Goal: Information Seeking & Learning: Learn about a topic

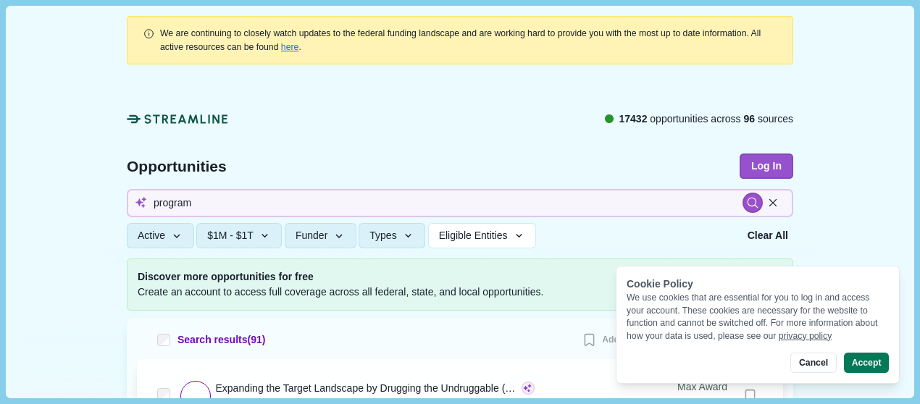
click at [657, 137] on div "17432 opportunities across 96 sources" at bounding box center [460, 129] width 666 height 35
click at [750, 161] on button "Log In" at bounding box center [767, 166] width 54 height 25
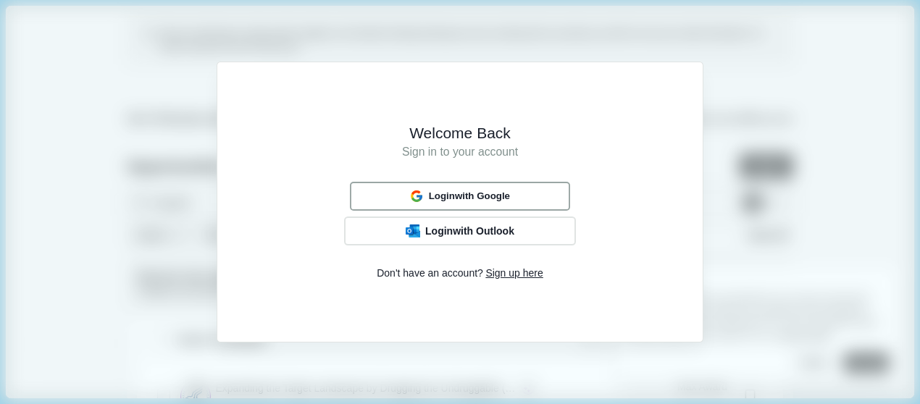
click at [483, 187] on div "Login with Google" at bounding box center [459, 196] width 109 height 19
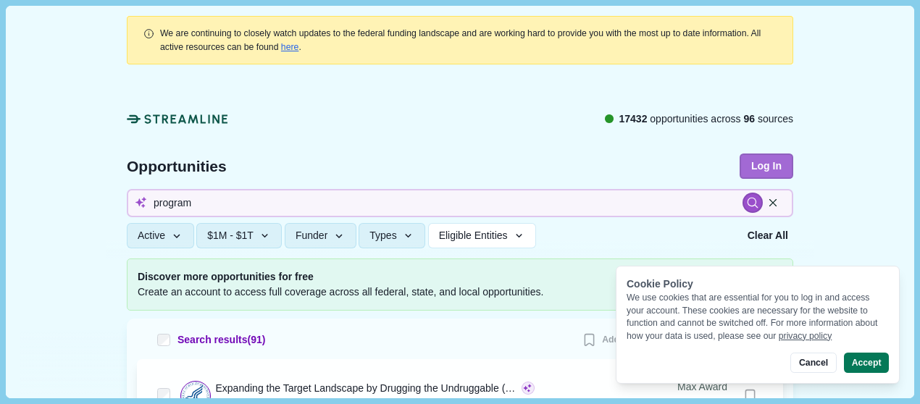
click at [764, 164] on button "Log In" at bounding box center [767, 166] width 54 height 25
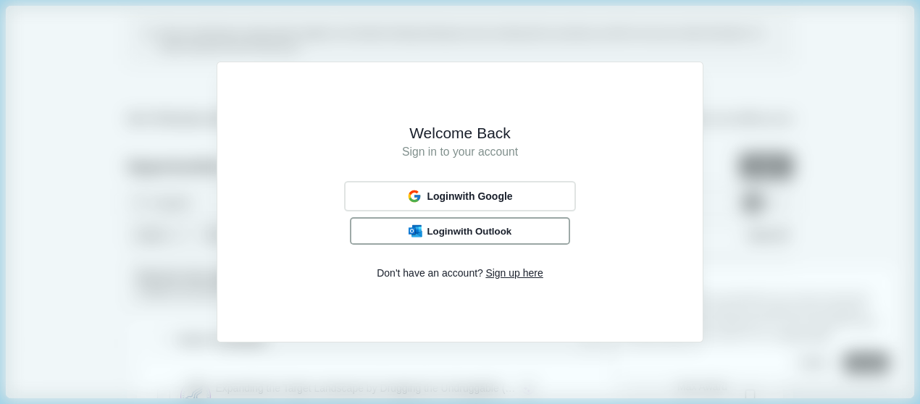
click at [514, 226] on div "Login with Outlook" at bounding box center [460, 230] width 113 height 17
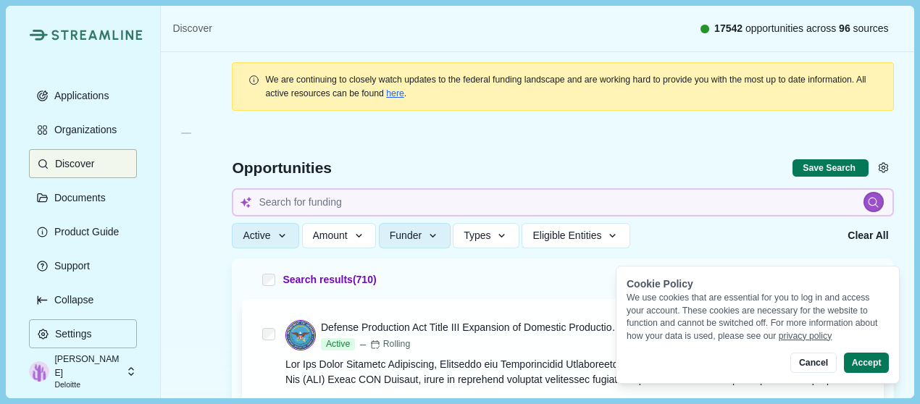
click at [869, 352] on div "Cookie Policy We use cookies that are essential for you to log in and access yo…" at bounding box center [758, 325] width 284 height 118
click at [867, 357] on button "Accept" at bounding box center [866, 363] width 45 height 20
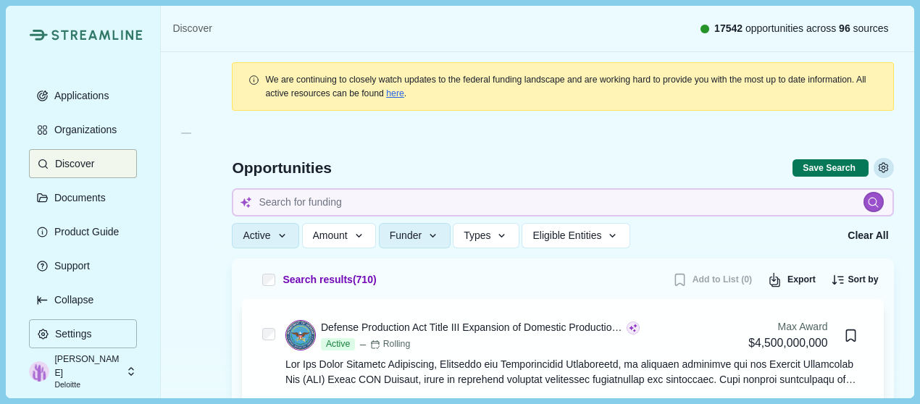
click at [877, 167] on icon "Settings" at bounding box center [883, 168] width 13 height 13
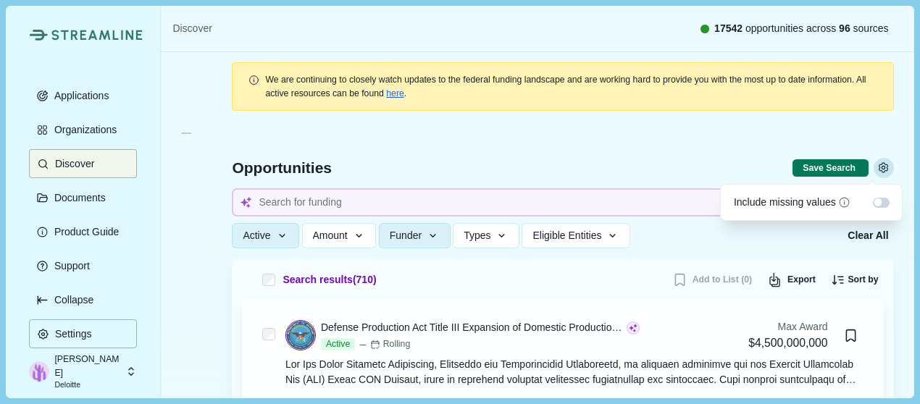
click at [877, 167] on icon "Settings" at bounding box center [883, 168] width 13 height 13
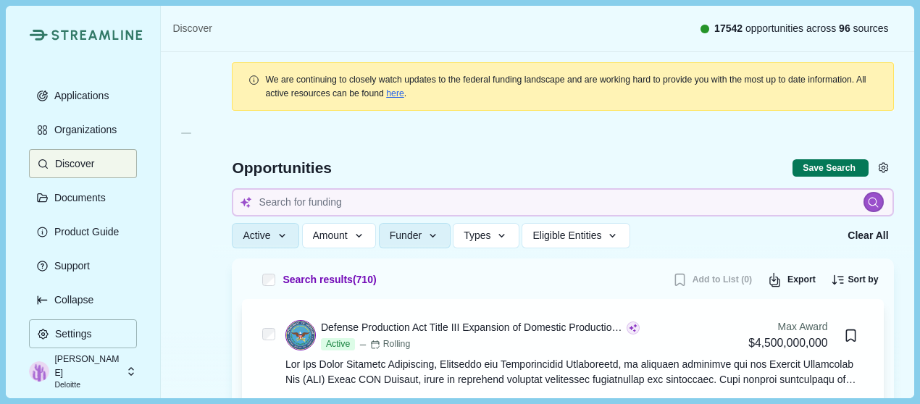
scroll to position [72, 0]
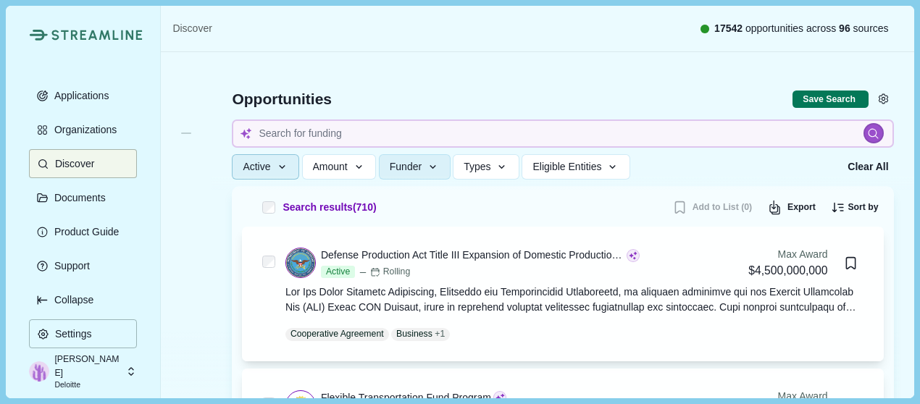
click at [275, 166] on button "Active" at bounding box center [265, 166] width 67 height 25
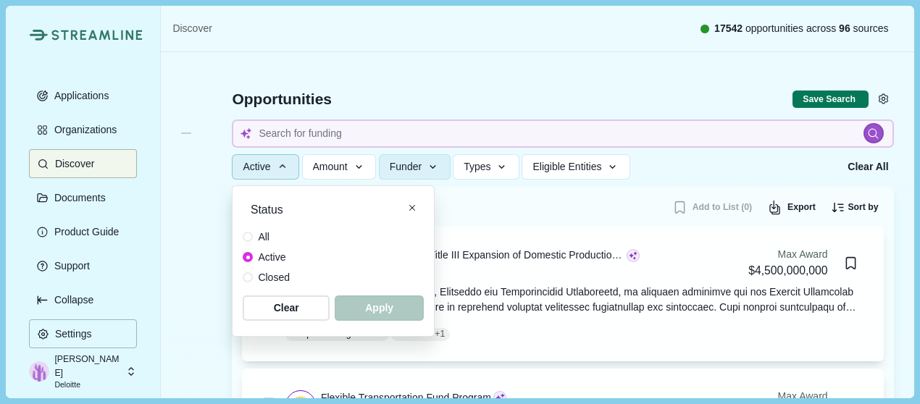
click at [261, 240] on span "All" at bounding box center [264, 237] width 12 height 15
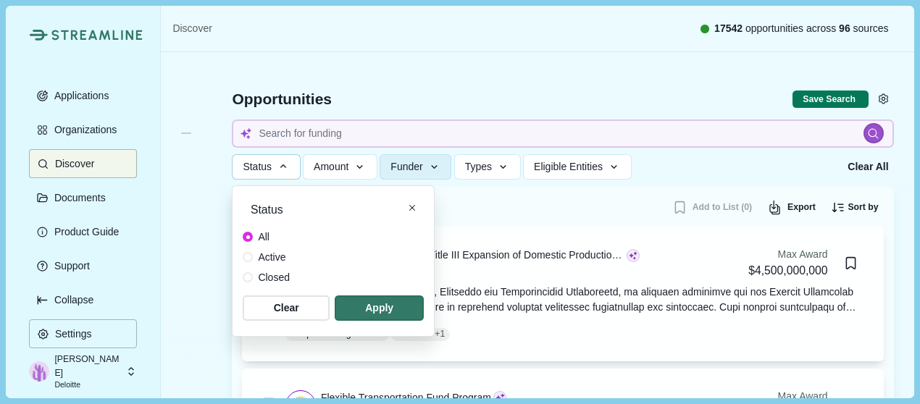
click at [264, 256] on span "Active" at bounding box center [272, 257] width 28 height 15
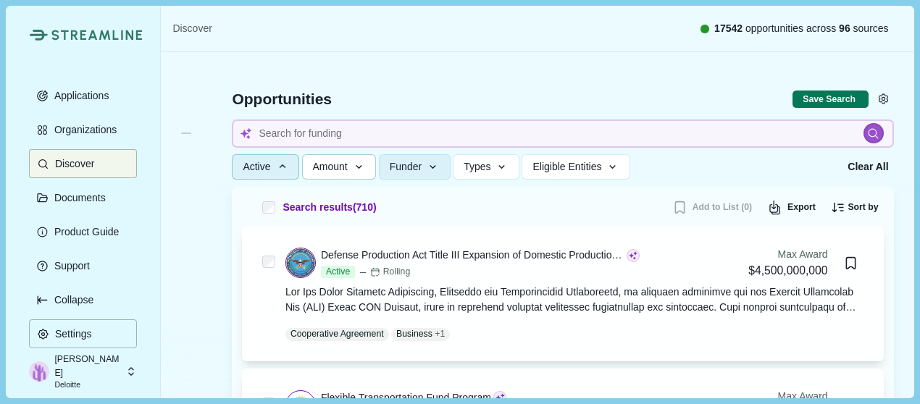
click at [343, 167] on span "Amount" at bounding box center [330, 167] width 35 height 12
click at [419, 155] on button "Funder" at bounding box center [415, 166] width 72 height 25
click at [780, 159] on div "Active Status All Active Closed Clear Apply Amount Award Ceiling - Total Award …" at bounding box center [535, 166] width 606 height 25
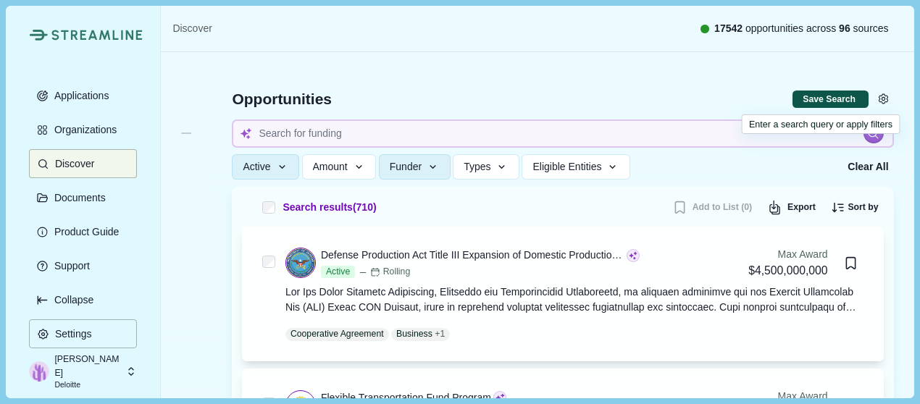
click at [802, 95] on button "Save Search" at bounding box center [830, 100] width 75 height 18
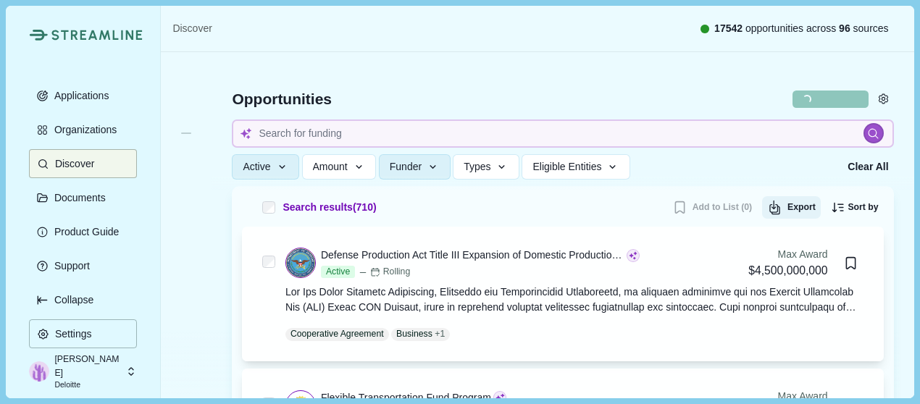
select select "*****"
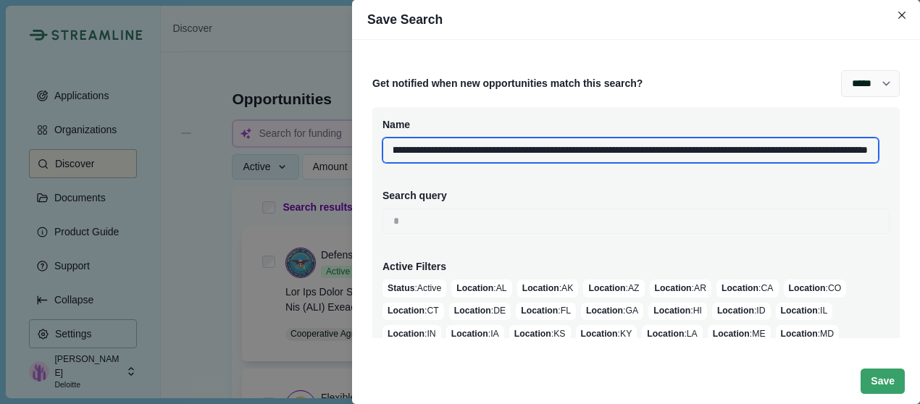
scroll to position [0, 569]
drag, startPoint x: 498, startPoint y: 153, endPoint x: 923, endPoint y: 149, distance: 424.5
click at [919, 149] on html "Streamline Climate Applications Organizations Discover Documents Product Guide …" at bounding box center [460, 202] width 920 height 404
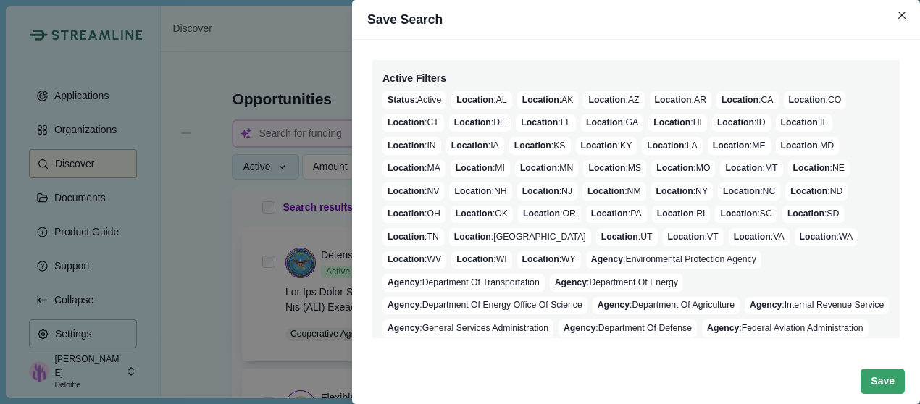
scroll to position [217, 0]
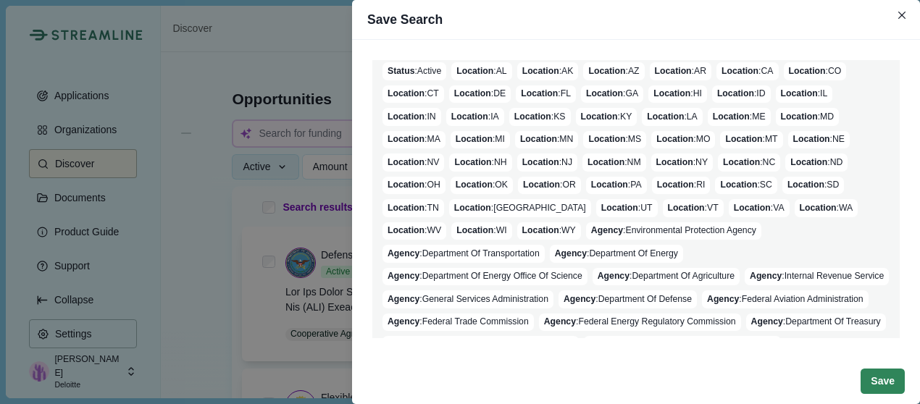
type input "**********"
click at [886, 379] on button "Save" at bounding box center [883, 381] width 44 height 25
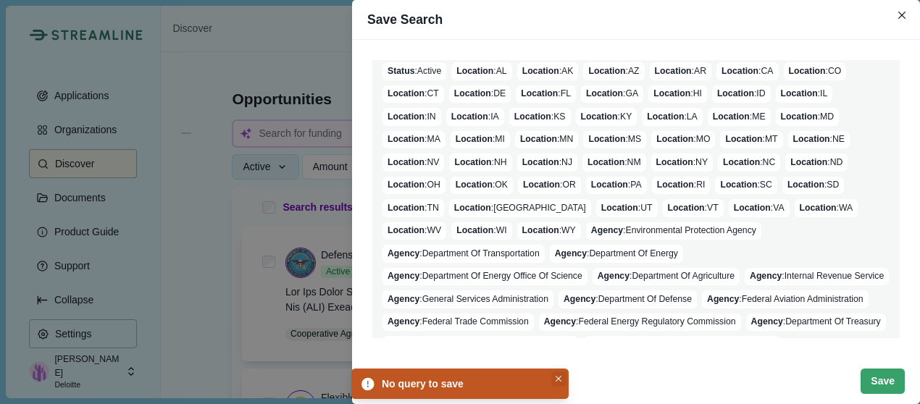
click at [561, 373] on button "Close" at bounding box center [558, 379] width 15 height 15
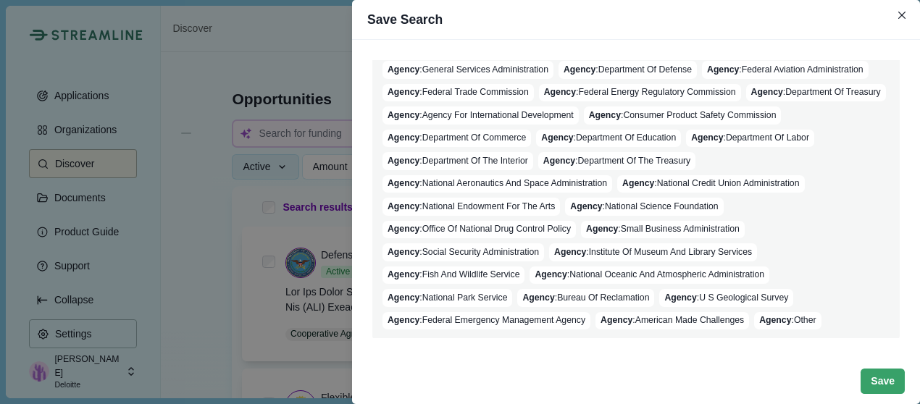
scroll to position [448, 0]
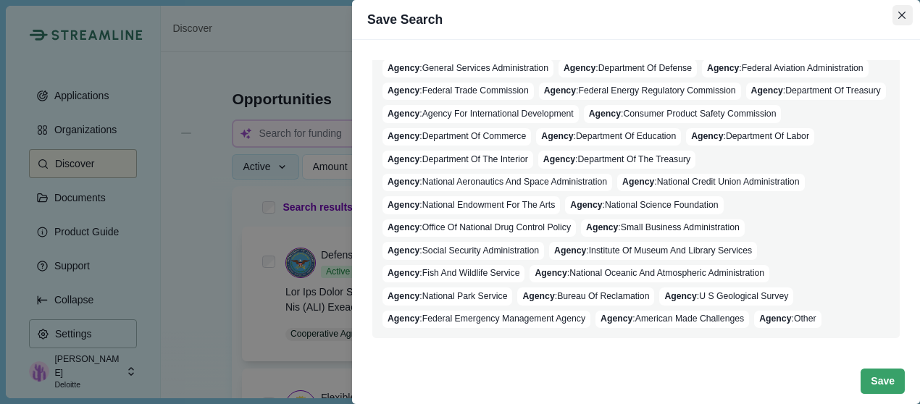
click at [902, 12] on icon "Close" at bounding box center [902, 16] width 8 height 8
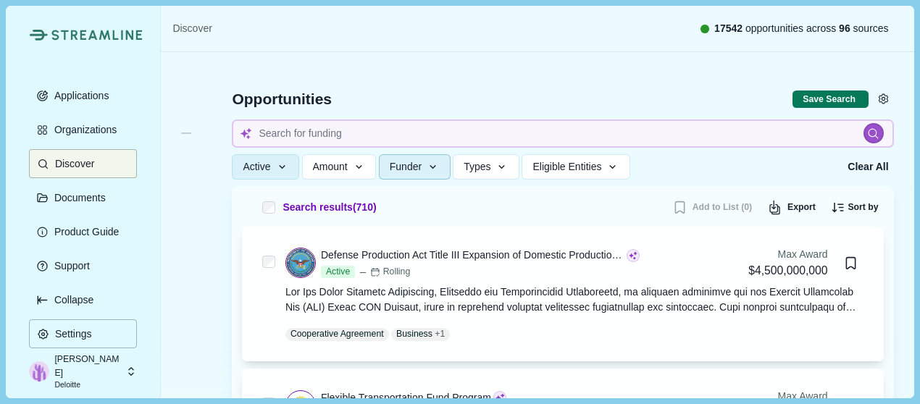
click at [435, 168] on icon "button" at bounding box center [433, 167] width 7 height 4
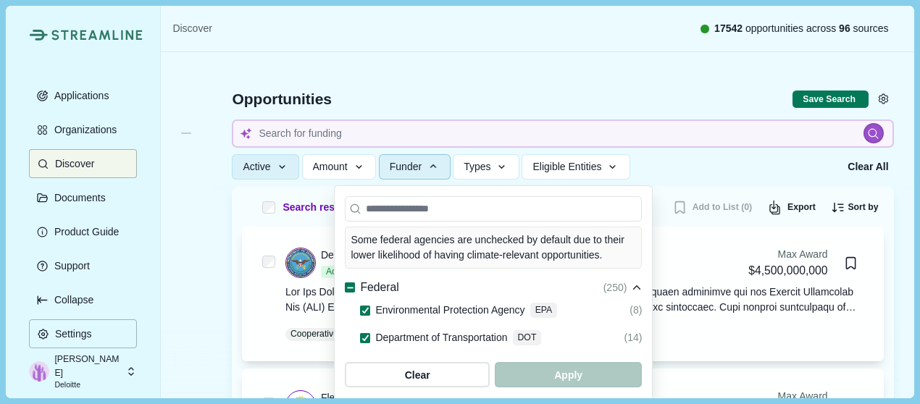
click at [348, 284] on icon at bounding box center [350, 288] width 8 height 8
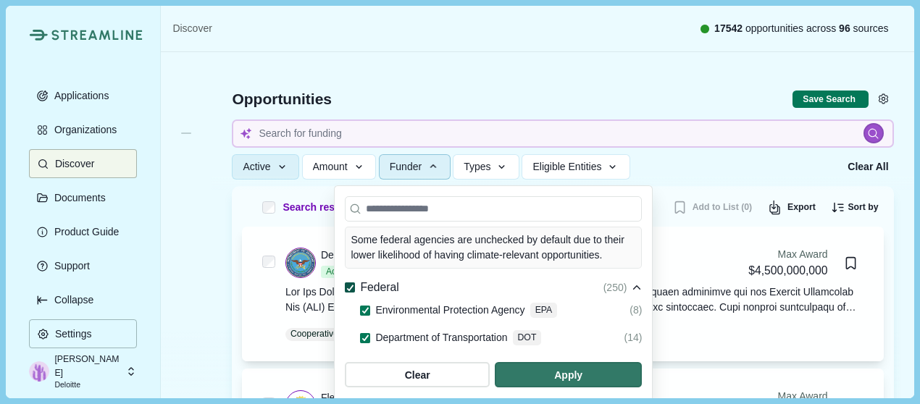
click at [346, 285] on icon at bounding box center [350, 288] width 8 height 7
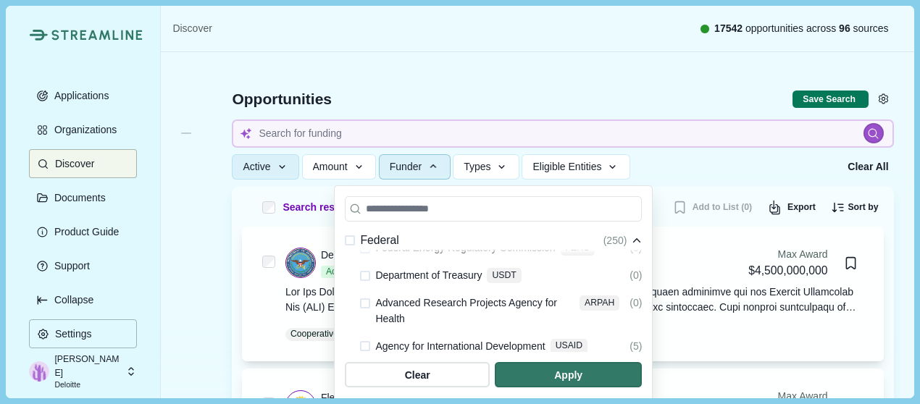
scroll to position [362, 0]
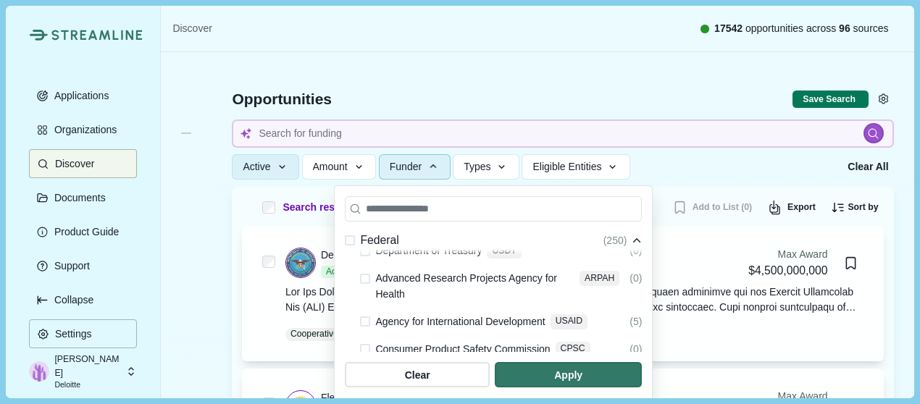
click at [361, 274] on span at bounding box center [365, 279] width 10 height 10
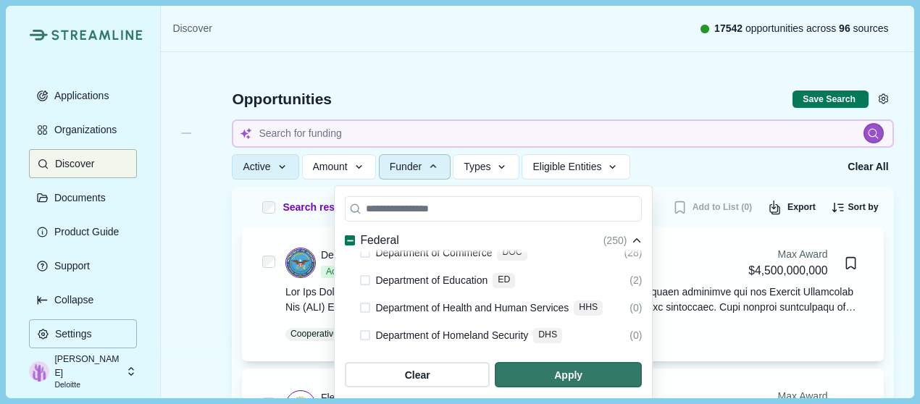
scroll to position [507, 0]
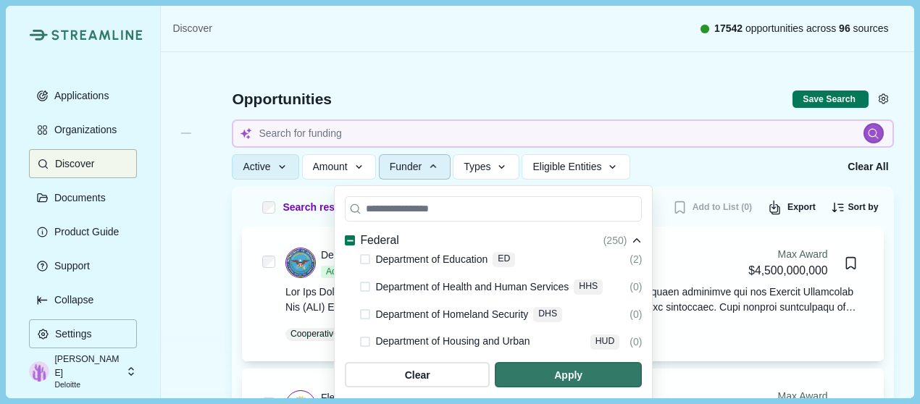
click at [363, 282] on span at bounding box center [365, 287] width 10 height 10
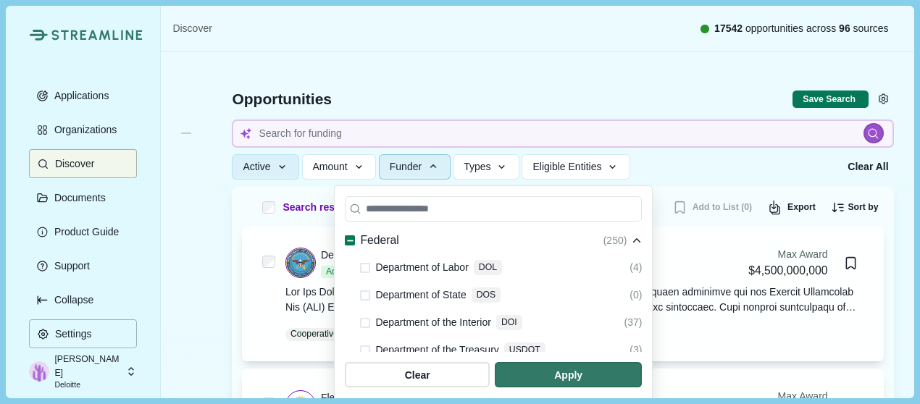
scroll to position [724, 0]
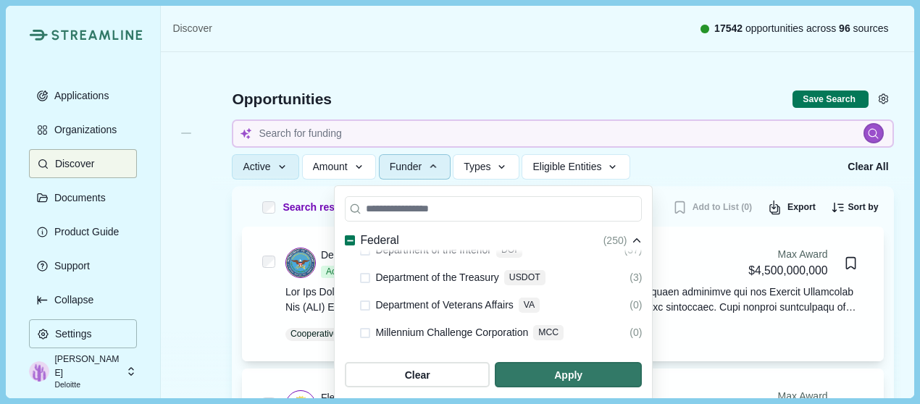
click at [361, 301] on span at bounding box center [365, 306] width 10 height 10
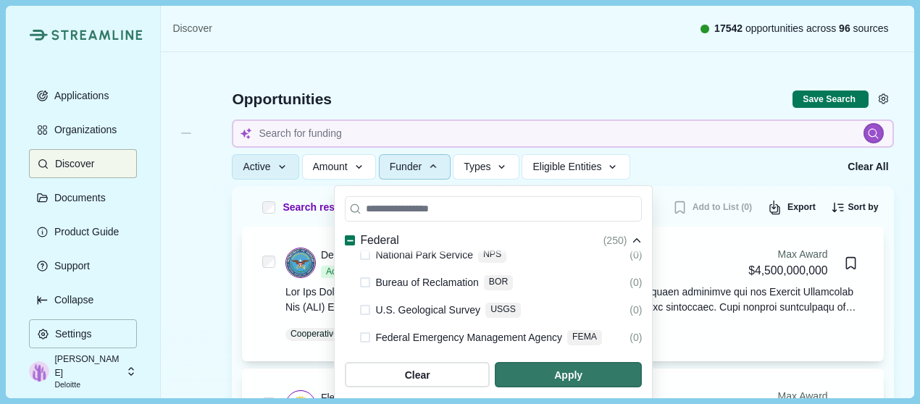
scroll to position [1232, 0]
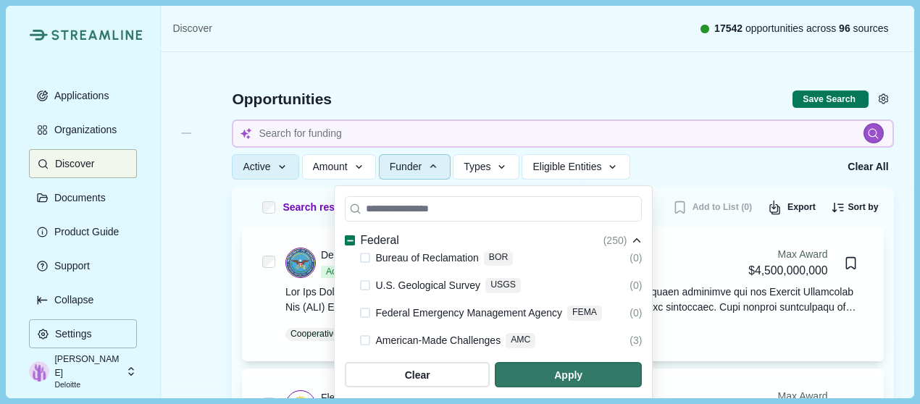
click at [351, 393] on polyline at bounding box center [350, 395] width 6 height 5
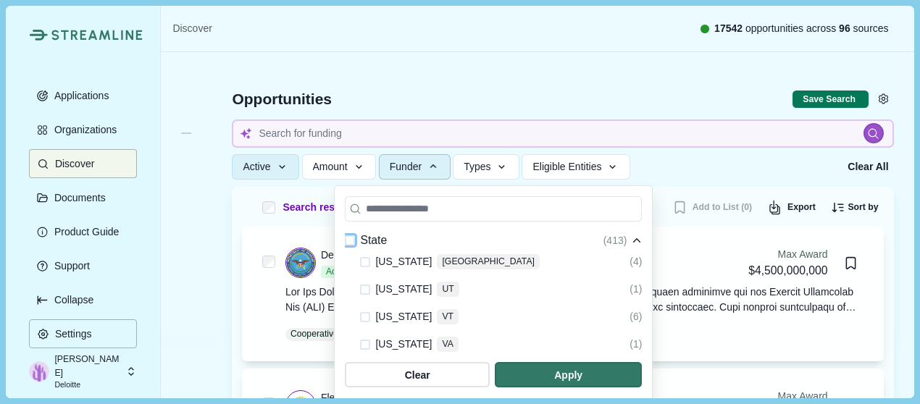
scroll to position [2567, 0]
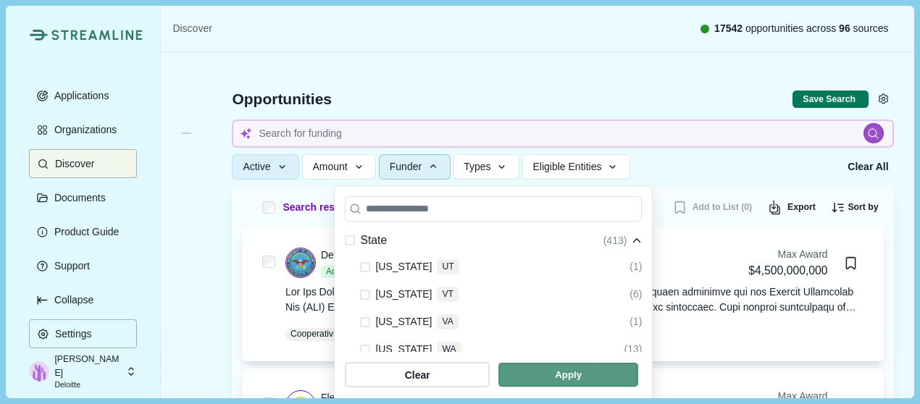
click at [638, 373] on span "button" at bounding box center [568, 376] width 140 height 24
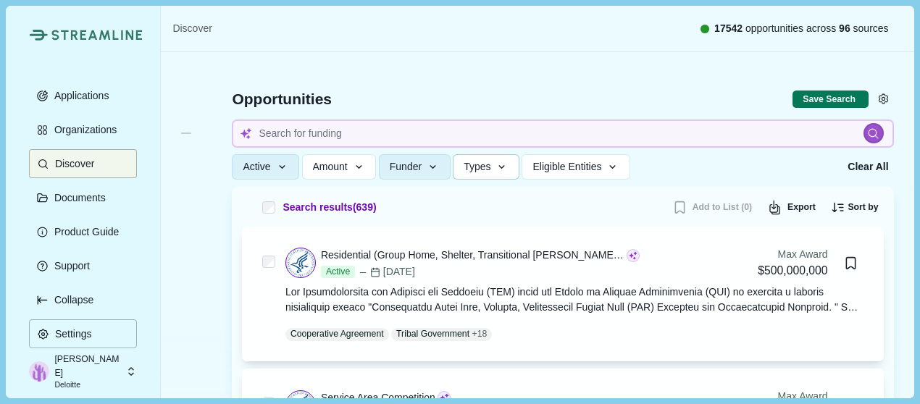
click at [501, 174] on button "Types" at bounding box center [486, 166] width 67 height 25
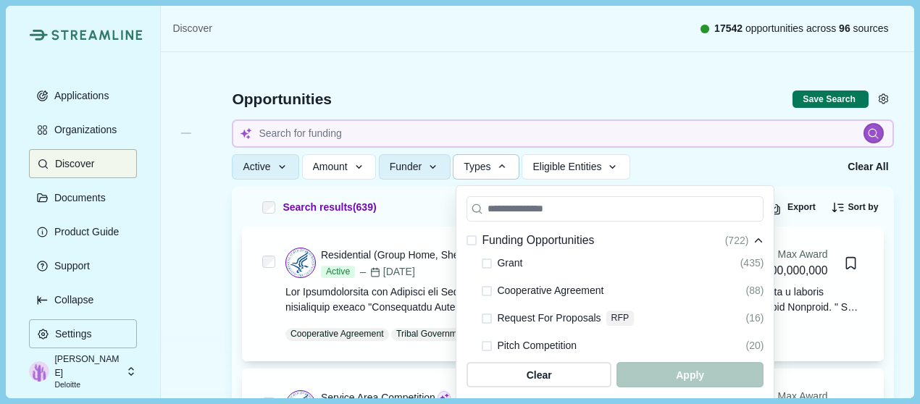
click at [509, 261] on span "Grant" at bounding box center [509, 263] width 25 height 17
click at [484, 262] on span at bounding box center [487, 264] width 10 height 10
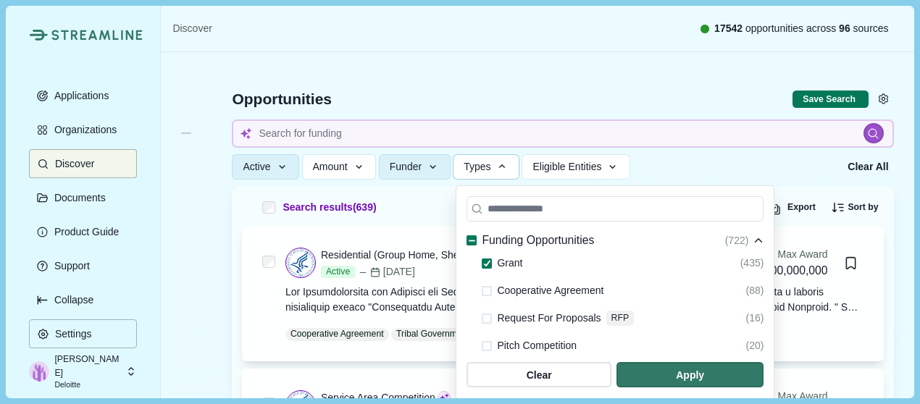
click at [492, 293] on span at bounding box center [487, 291] width 10 height 10
click at [485, 319] on span at bounding box center [487, 319] width 10 height 10
click at [489, 268] on span at bounding box center [487, 264] width 10 height 10
click at [488, 296] on span at bounding box center [487, 291] width 10 height 10
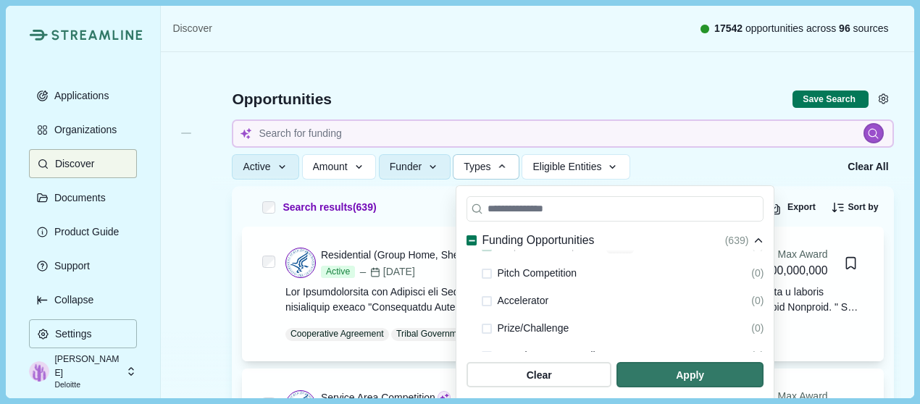
scroll to position [145, 0]
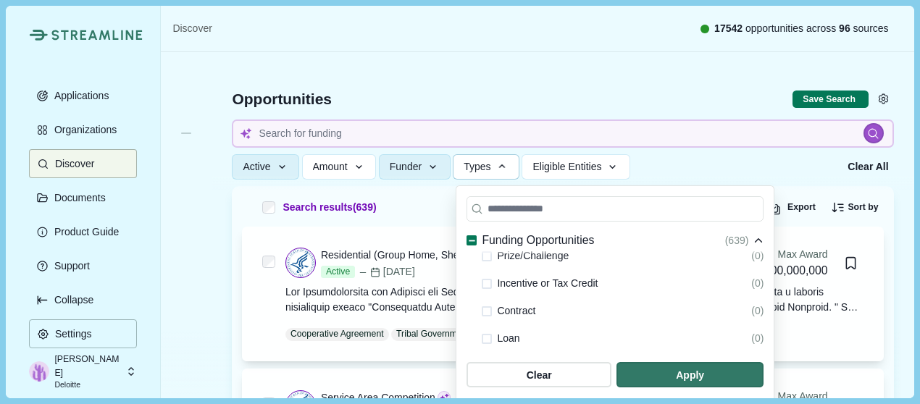
click at [487, 312] on span at bounding box center [487, 311] width 10 height 10
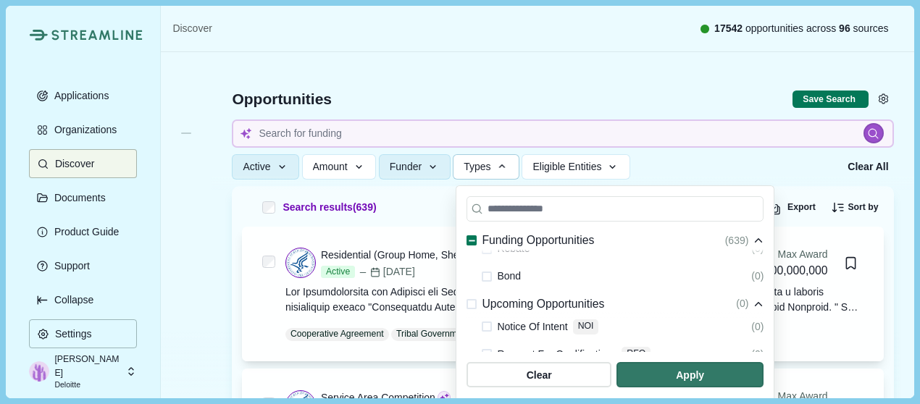
scroll to position [362, 0]
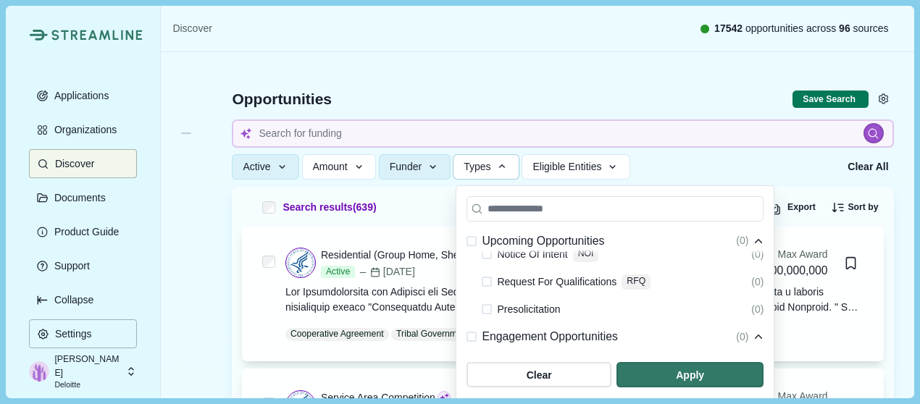
click at [488, 257] on span at bounding box center [487, 254] width 10 height 10
click at [486, 283] on span at bounding box center [487, 282] width 10 height 10
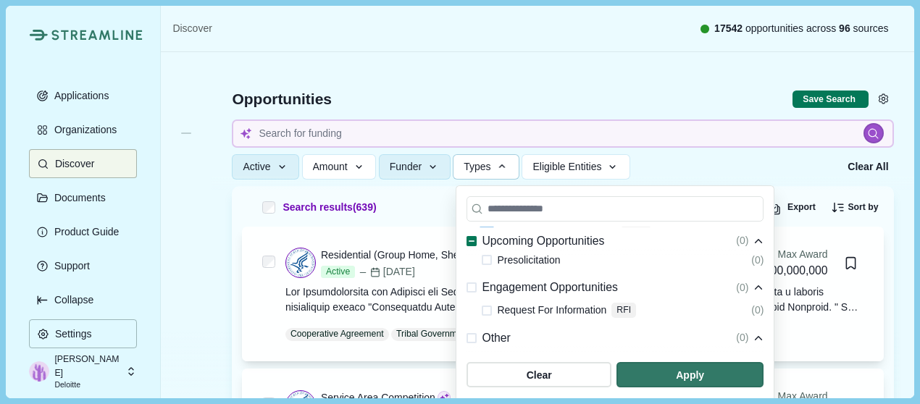
scroll to position [435, 0]
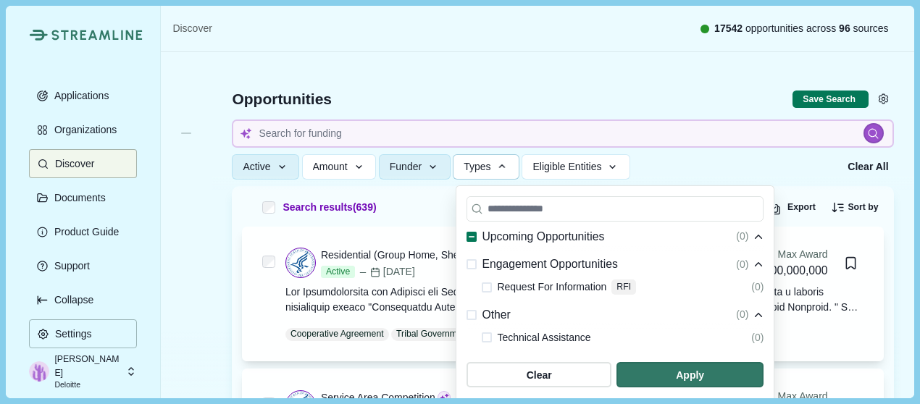
click at [484, 288] on span at bounding box center [487, 288] width 10 height 10
drag, startPoint x: 488, startPoint y: 341, endPoint x: 577, endPoint y: 359, distance: 91.5
click at [488, 340] on span at bounding box center [487, 338] width 10 height 10
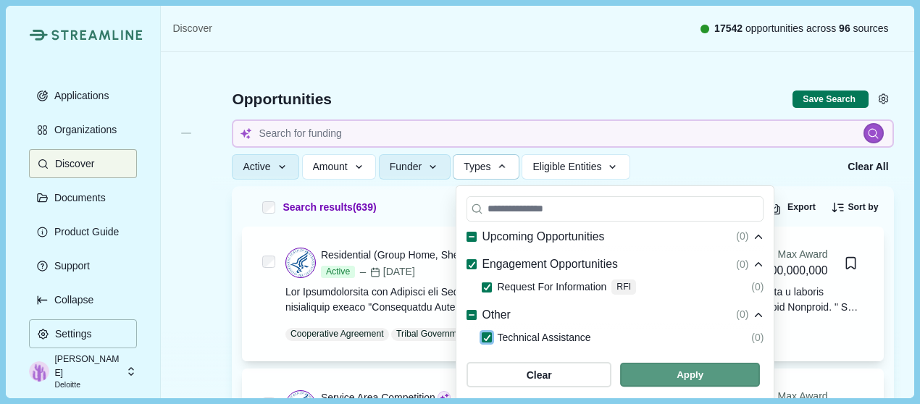
click at [662, 376] on span "button" at bounding box center [690, 376] width 140 height 24
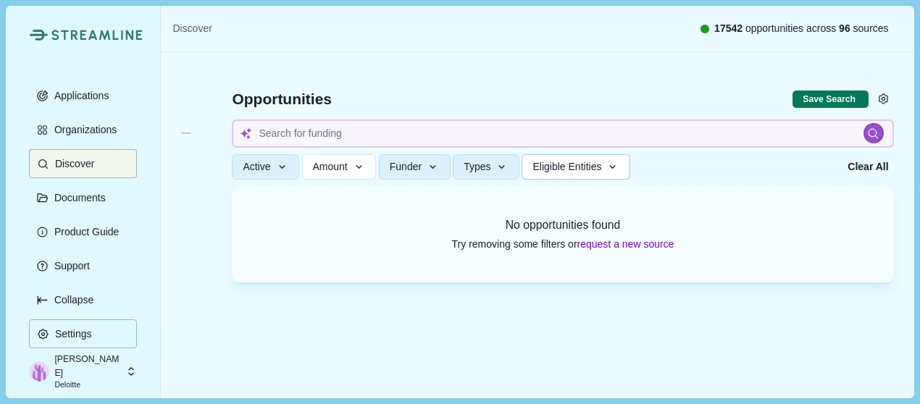
click at [610, 169] on icon "button" at bounding box center [612, 167] width 13 height 13
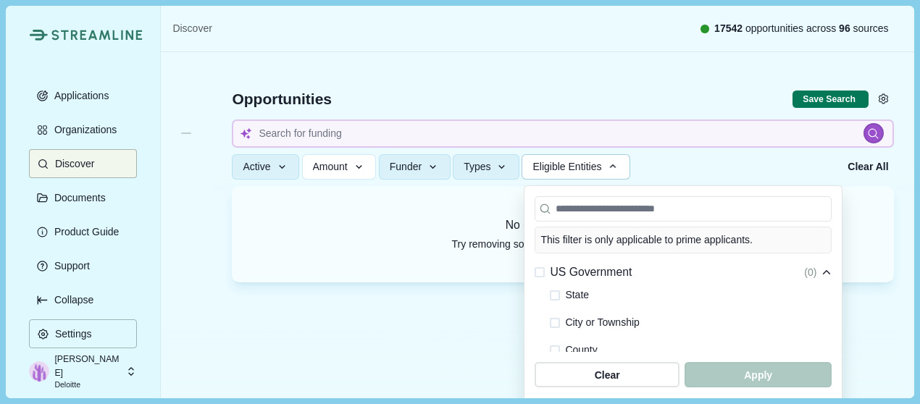
click at [610, 169] on icon "button" at bounding box center [612, 166] width 13 height 13
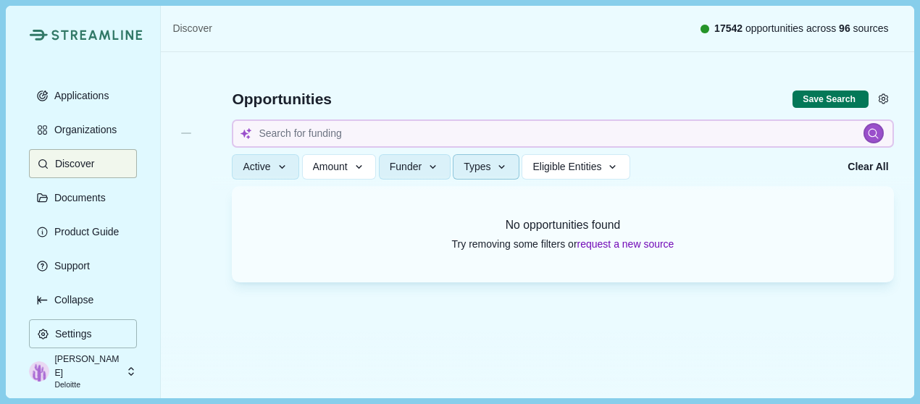
click at [499, 164] on icon "button" at bounding box center [502, 167] width 13 height 13
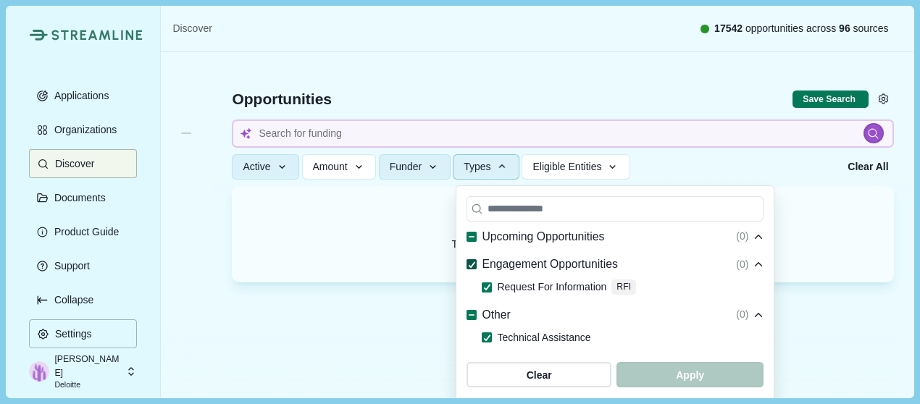
click at [470, 266] on polyline at bounding box center [472, 264] width 6 height 5
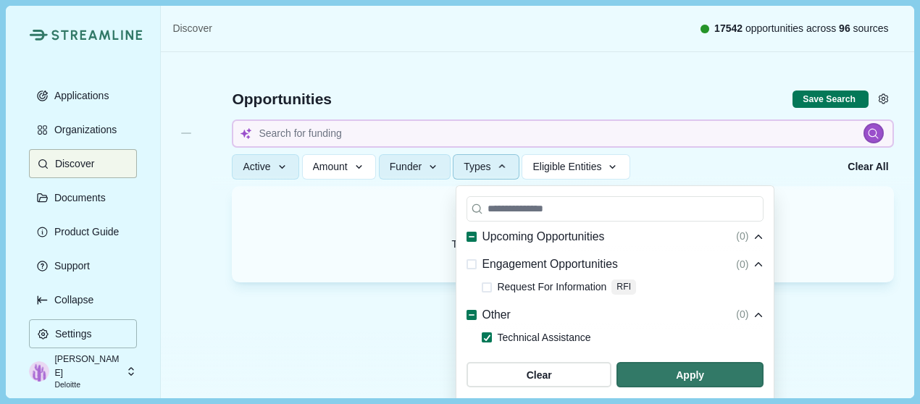
click at [469, 314] on icon at bounding box center [472, 316] width 8 height 8
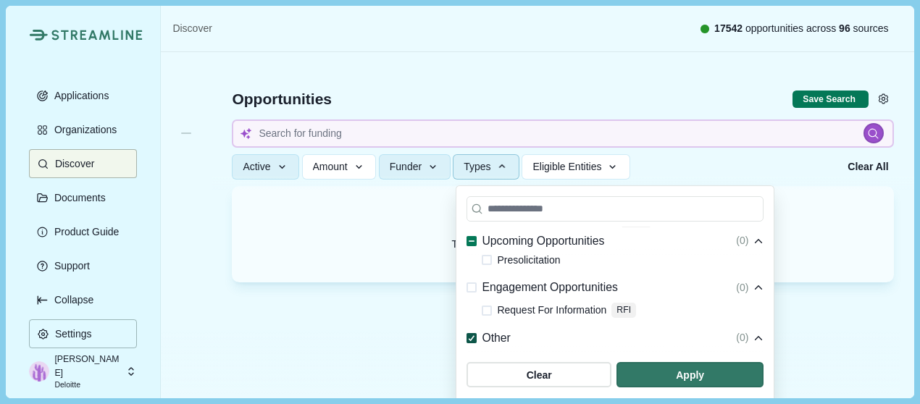
click at [475, 339] on icon at bounding box center [472, 338] width 8 height 7
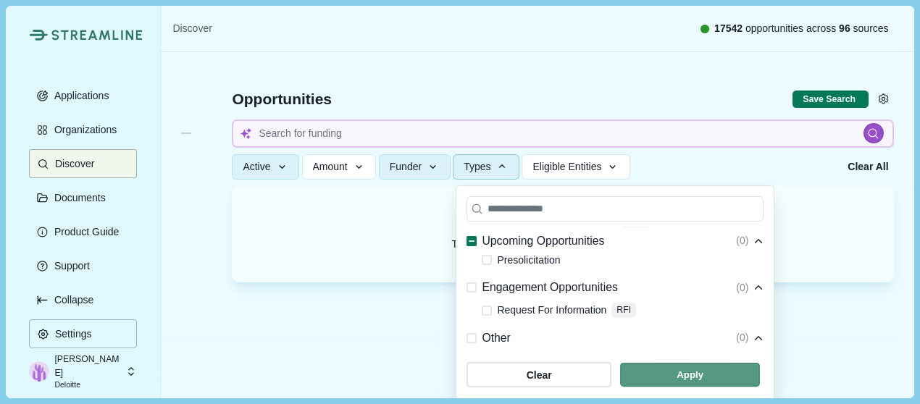
click at [671, 372] on span "button" at bounding box center [690, 376] width 140 height 24
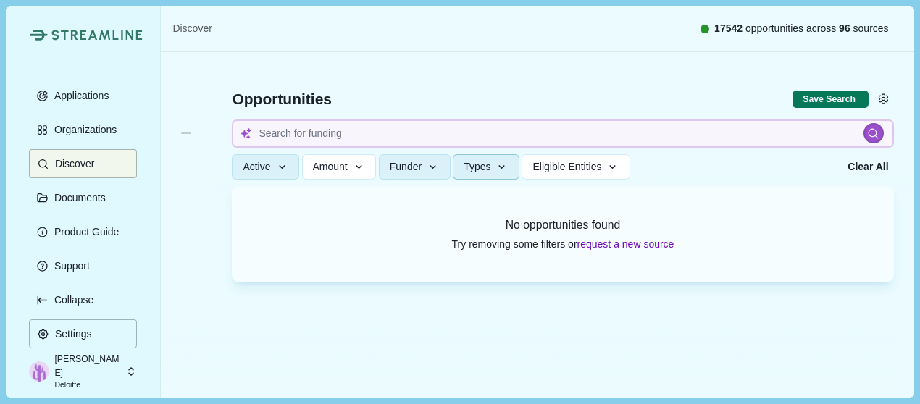
click at [503, 168] on icon "button" at bounding box center [502, 167] width 13 height 13
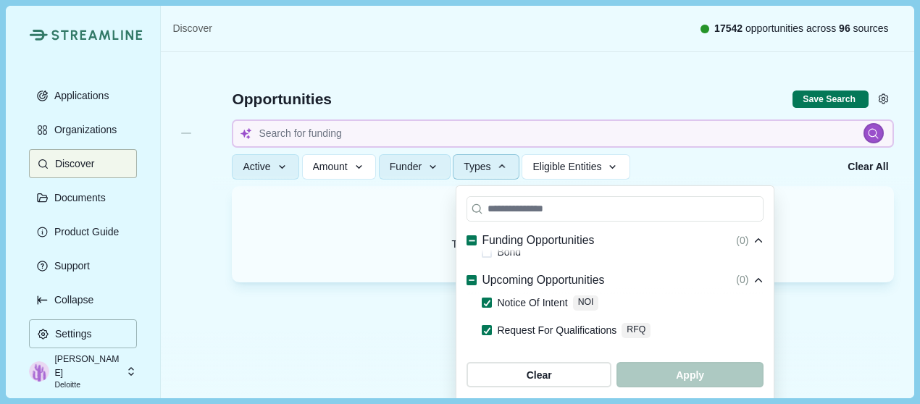
scroll to position [339, 0]
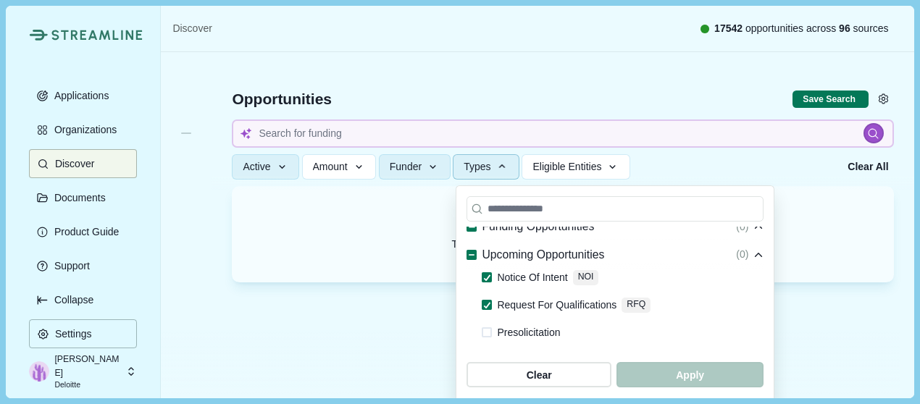
click at [469, 257] on icon at bounding box center [472, 255] width 8 height 8
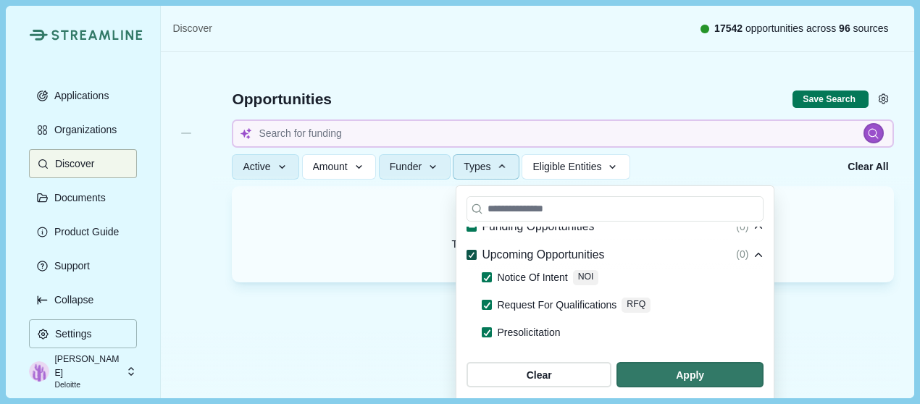
click at [472, 258] on icon at bounding box center [472, 255] width 8 height 7
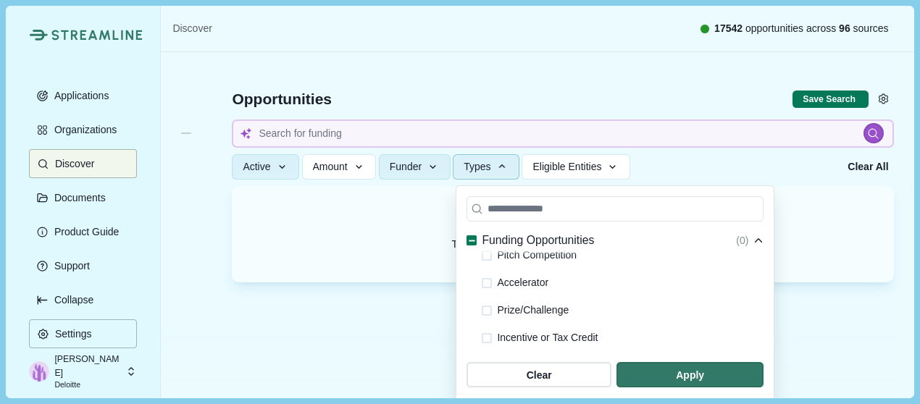
scroll to position [49, 0]
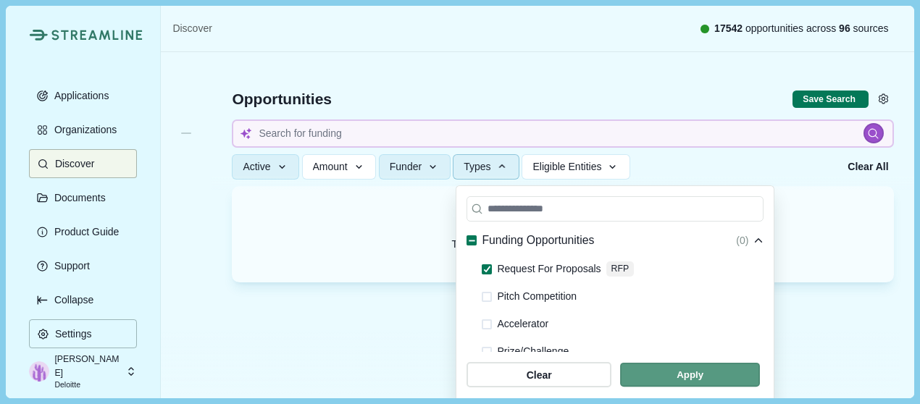
click at [668, 370] on span "button" at bounding box center [690, 376] width 140 height 24
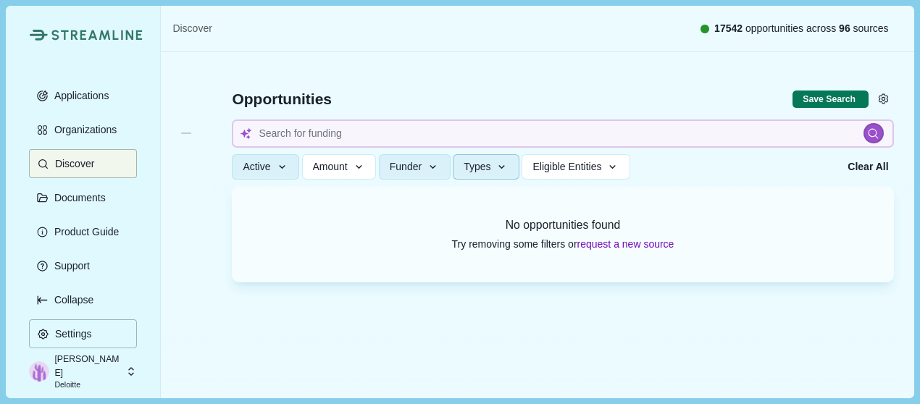
click at [505, 169] on icon "button" at bounding box center [502, 167] width 7 height 4
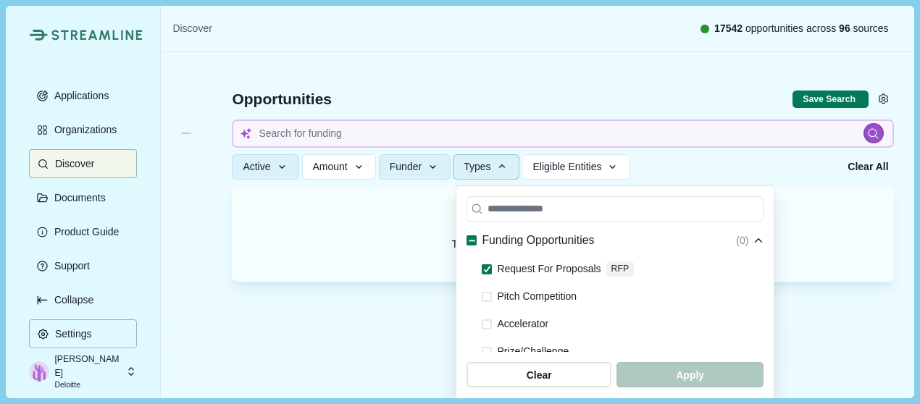
click at [477, 239] on span at bounding box center [472, 241] width 10 height 10
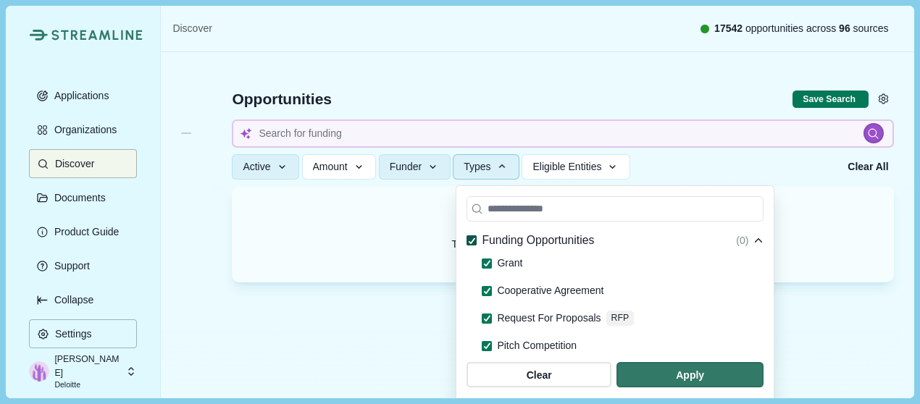
click at [472, 243] on polyline at bounding box center [472, 240] width 6 height 5
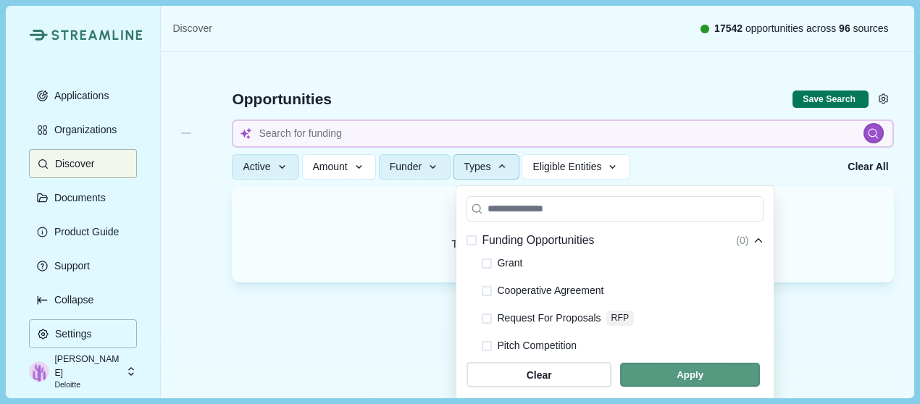
click at [681, 384] on span "button" at bounding box center [690, 376] width 140 height 24
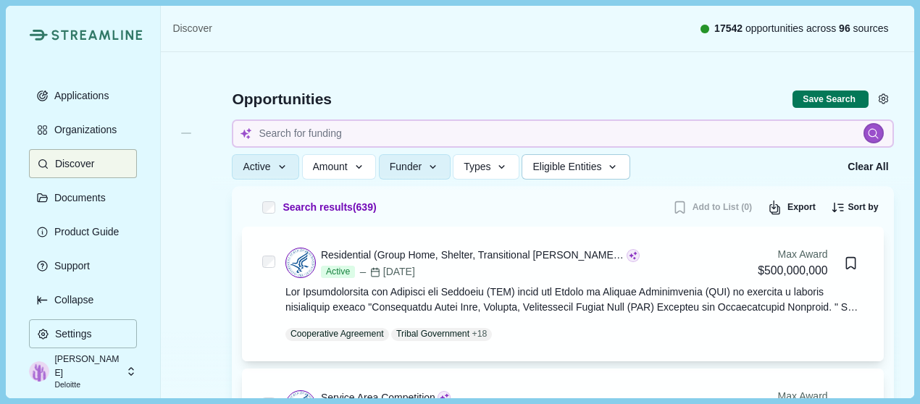
click at [586, 164] on span "Eligible Entities" at bounding box center [566, 167] width 69 height 12
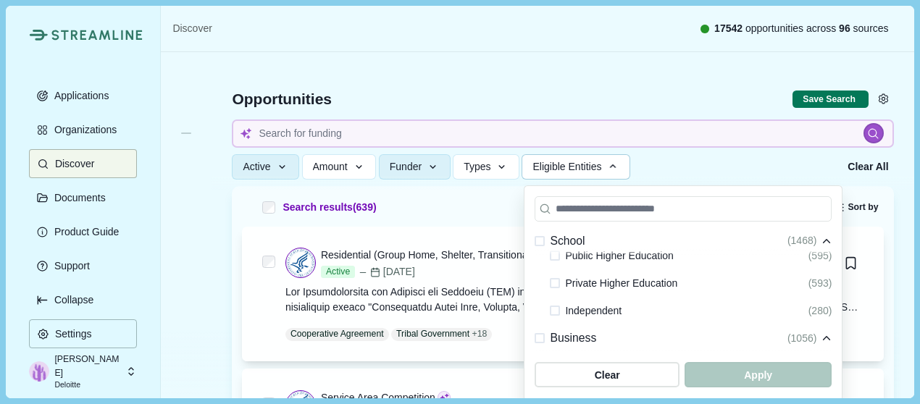
scroll to position [362, 0]
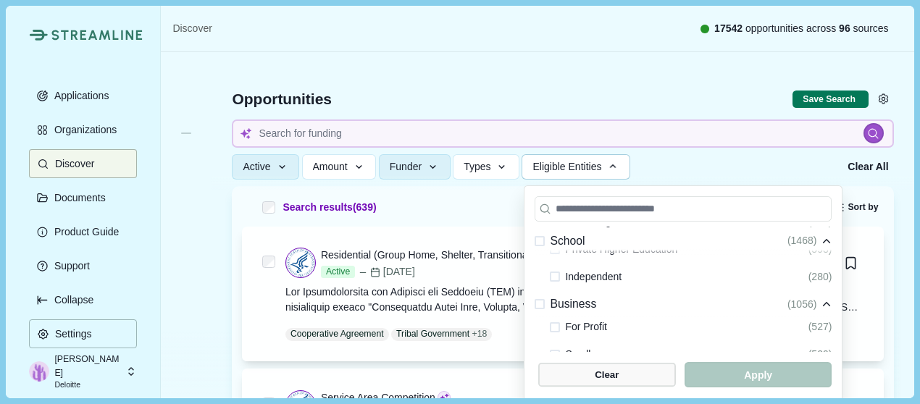
click at [623, 377] on span "button" at bounding box center [607, 376] width 138 height 24
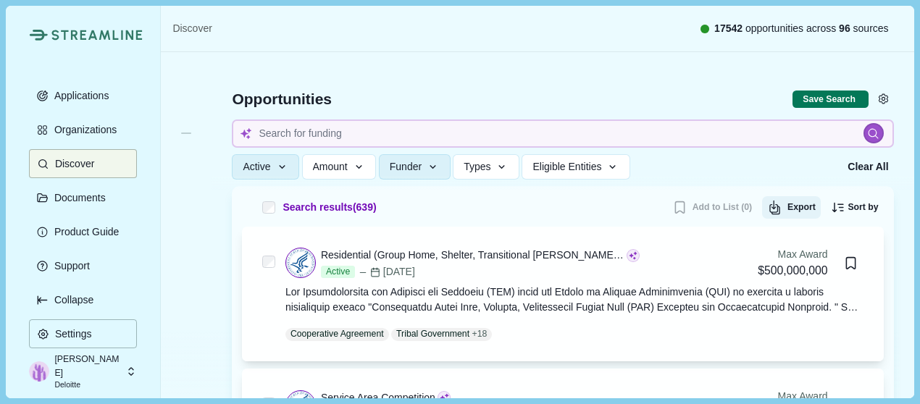
click at [799, 212] on button "Export" at bounding box center [791, 207] width 59 height 23
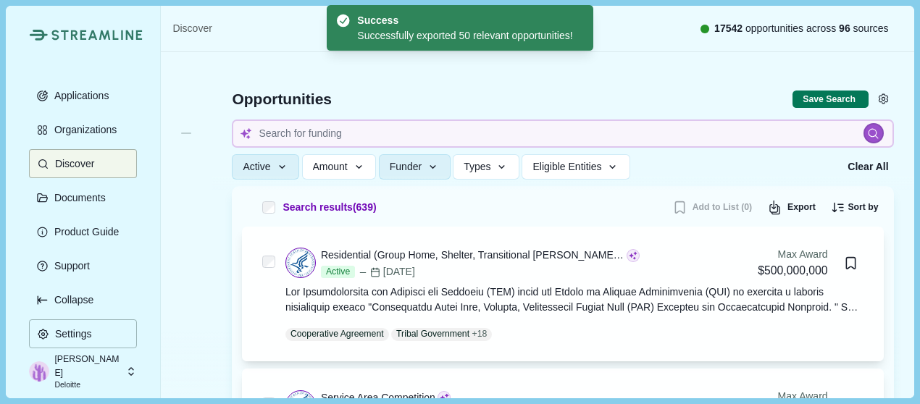
click at [506, 88] on div at bounding box center [563, 120] width 702 height 138
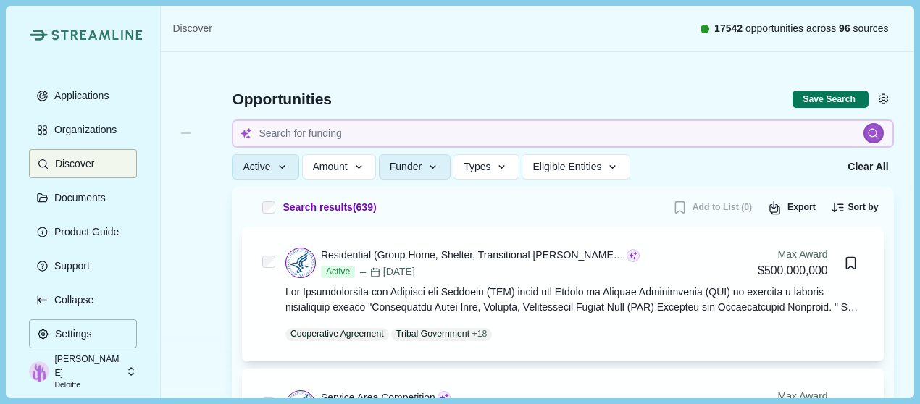
click at [682, 65] on div at bounding box center [563, 120] width 702 height 138
click at [575, 164] on span "Eligible Entities" at bounding box center [566, 167] width 69 height 12
click at [585, 83] on div at bounding box center [563, 120] width 702 height 138
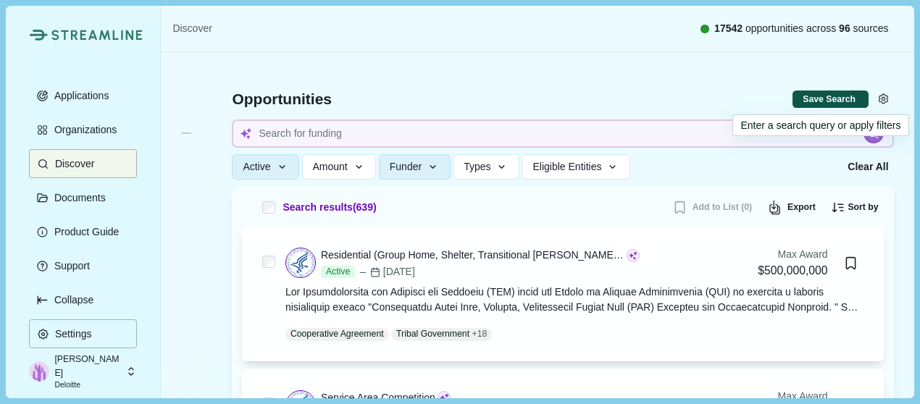
click at [809, 91] on button "Save Search" at bounding box center [830, 100] width 75 height 18
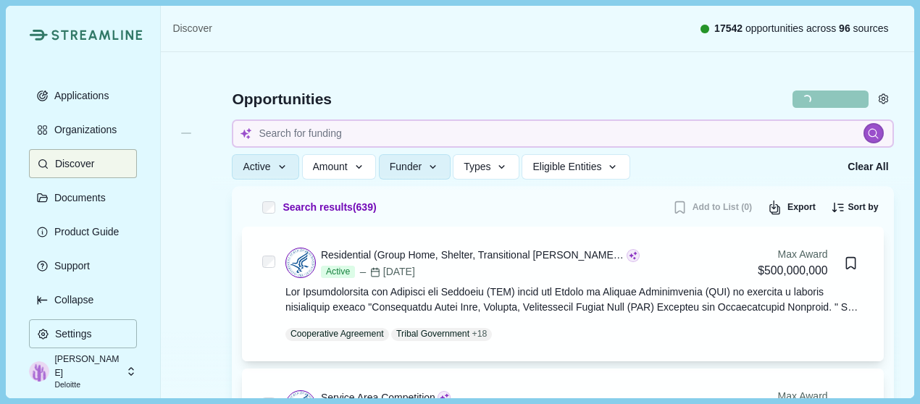
select select "*****"
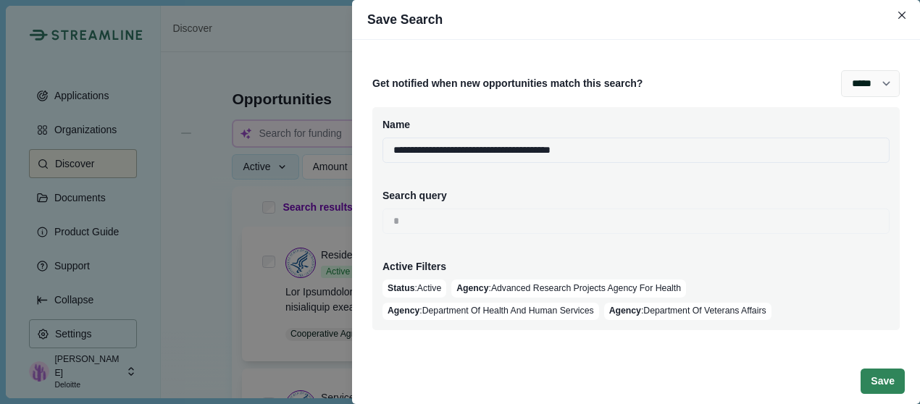
click at [875, 380] on button "Save" at bounding box center [883, 381] width 44 height 25
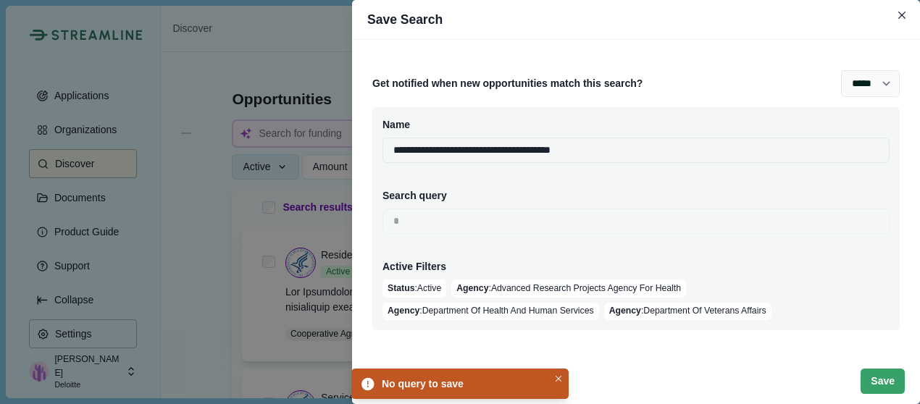
drag, startPoint x: 737, startPoint y: 382, endPoint x: 568, endPoint y: 370, distance: 169.9
click at [731, 382] on footer "Save" at bounding box center [636, 382] width 568 height 46
click at [556, 376] on icon "Close" at bounding box center [559, 379] width 7 height 7
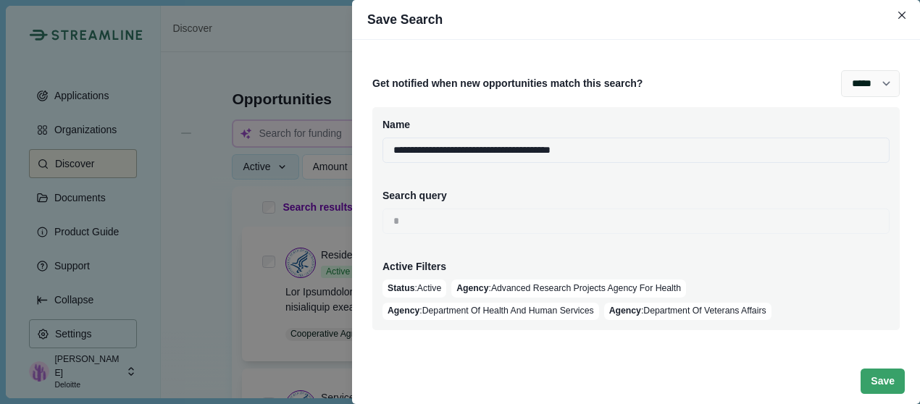
click at [423, 202] on div "Search query" at bounding box center [636, 195] width 507 height 15
click at [409, 291] on b "Status" at bounding box center [401, 288] width 27 height 10
click at [890, 80] on select "**** ***** ****** *******" at bounding box center [870, 83] width 59 height 27
click at [541, 272] on div "Active Filters" at bounding box center [636, 266] width 507 height 15
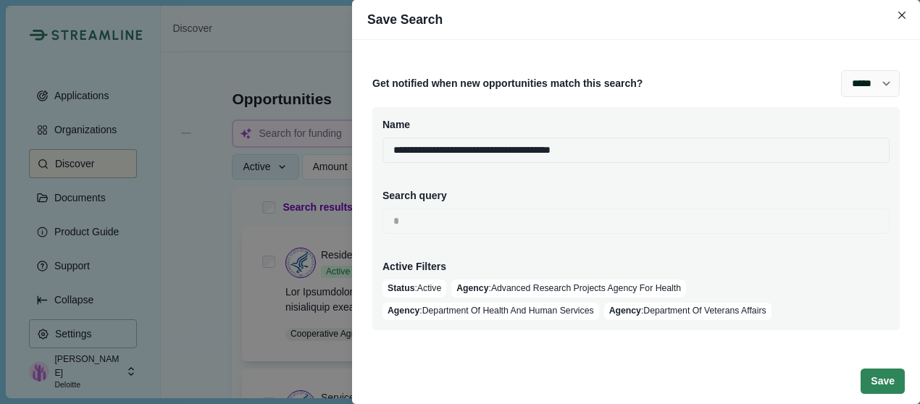
click at [886, 381] on button "Save" at bounding box center [883, 381] width 44 height 25
drag, startPoint x: 803, startPoint y: 367, endPoint x: 824, endPoint y: 367, distance: 21.0
click at [803, 367] on footer "Save" at bounding box center [636, 382] width 568 height 46
click at [882, 372] on button "Save" at bounding box center [883, 381] width 44 height 25
click at [680, 356] on div "**********" at bounding box center [636, 202] width 568 height 404
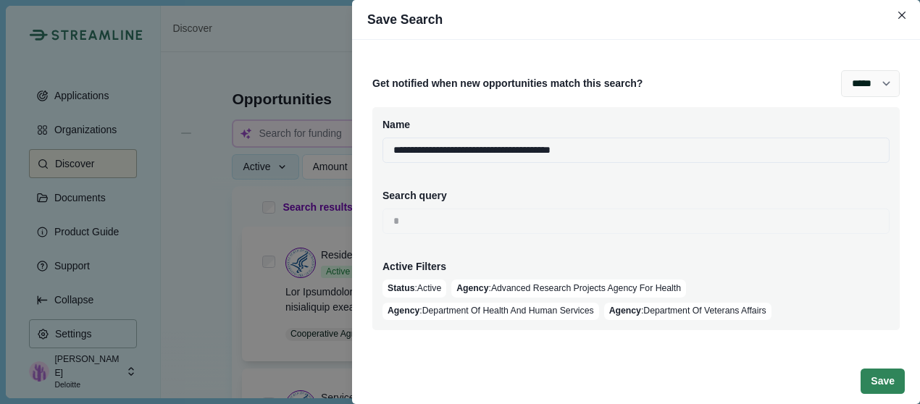
click at [885, 380] on button "Save" at bounding box center [883, 381] width 44 height 25
click at [897, 12] on button "Close" at bounding box center [903, 15] width 20 height 20
